Goal: Transaction & Acquisition: Purchase product/service

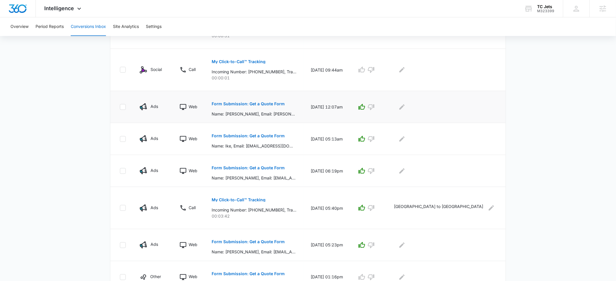
click at [250, 105] on p "Form Submission: Get a Quote Form" at bounding box center [248, 104] width 73 height 4
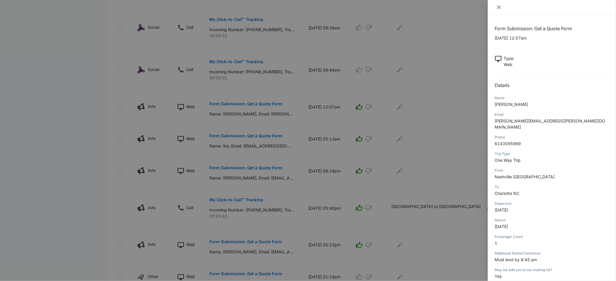
click at [499, 8] on icon "close" at bounding box center [499, 7] width 5 height 5
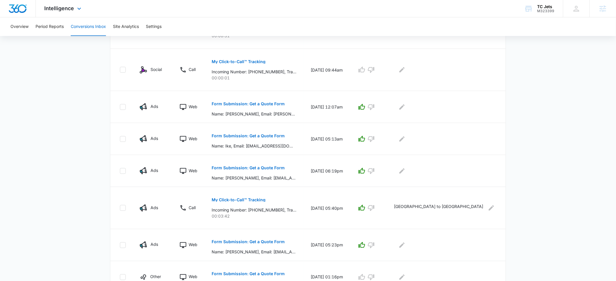
click at [53, 5] on div "Intelligence Apps Reputation Websites Forms CRM Email Social POS Content Ads In…" at bounding box center [64, 8] width 56 height 17
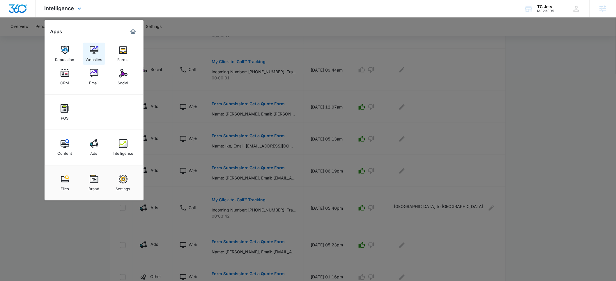
click at [94, 61] on div "Websites" at bounding box center [94, 58] width 17 height 8
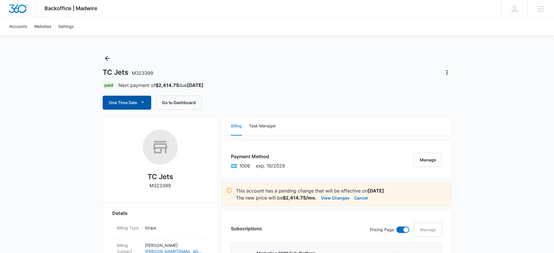
click at [139, 102] on button "One Time Sale" at bounding box center [127, 103] width 49 height 14
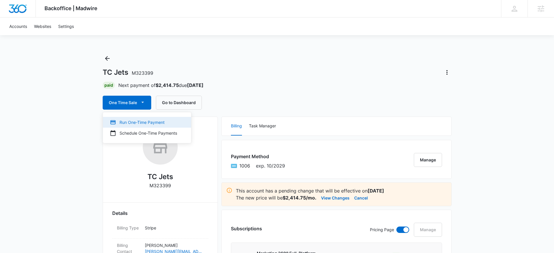
click at [136, 123] on div "Run One-Time Payment" at bounding box center [143, 122] width 67 height 6
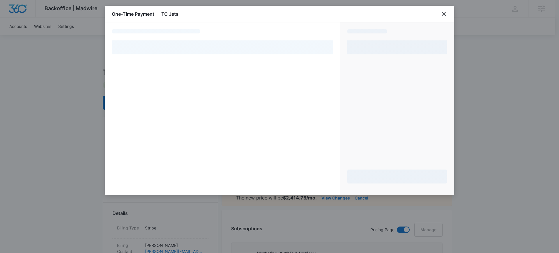
select select "pm_1QtyXRA4n8RTgNjUooZzZAhC"
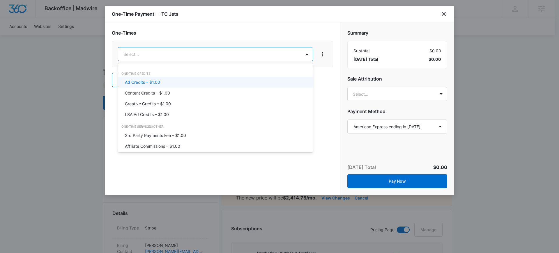
click at [147, 84] on p "Ad Credits – $1.00" at bounding box center [142, 82] width 35 height 6
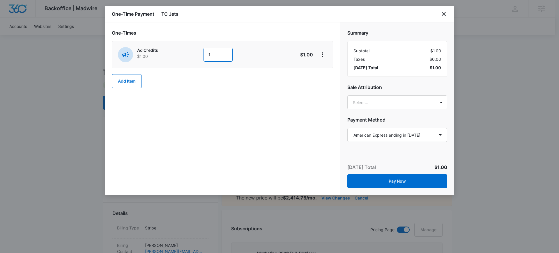
drag, startPoint x: 215, startPoint y: 55, endPoint x: 199, endPoint y: 57, distance: 15.8
click at [199, 57] on div "Ad Credits $1.00 1" at bounding box center [202, 54] width 168 height 15
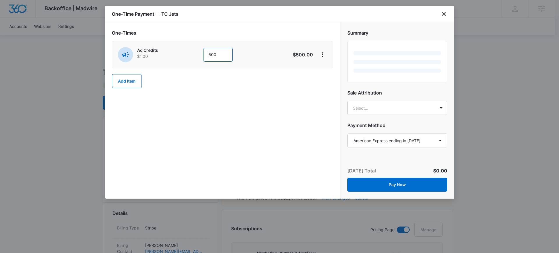
type input "500"
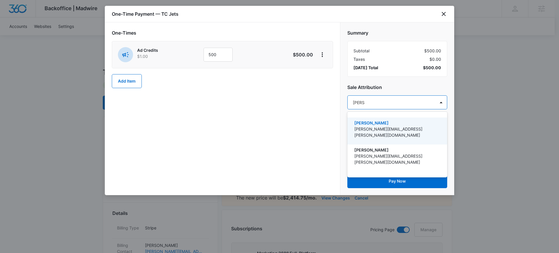
type input "[PERSON_NAME]"
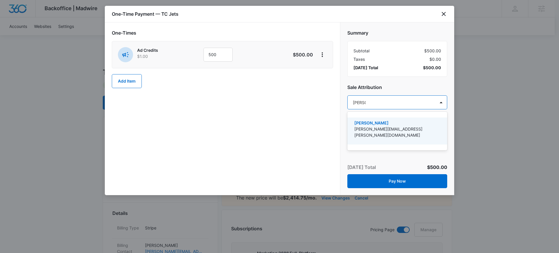
click at [380, 121] on p "[PERSON_NAME]" at bounding box center [396, 123] width 85 height 6
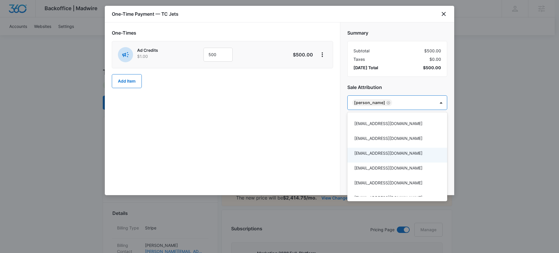
click at [324, 160] on div at bounding box center [279, 126] width 559 height 253
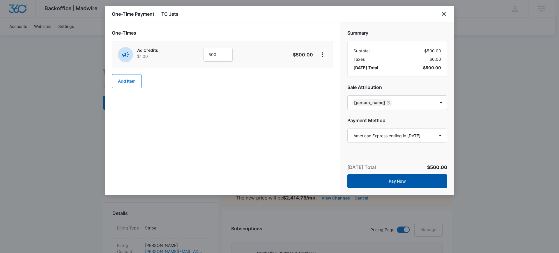
click at [397, 183] on button "Pay Now" at bounding box center [397, 181] width 100 height 14
